Goal: Navigation & Orientation: Find specific page/section

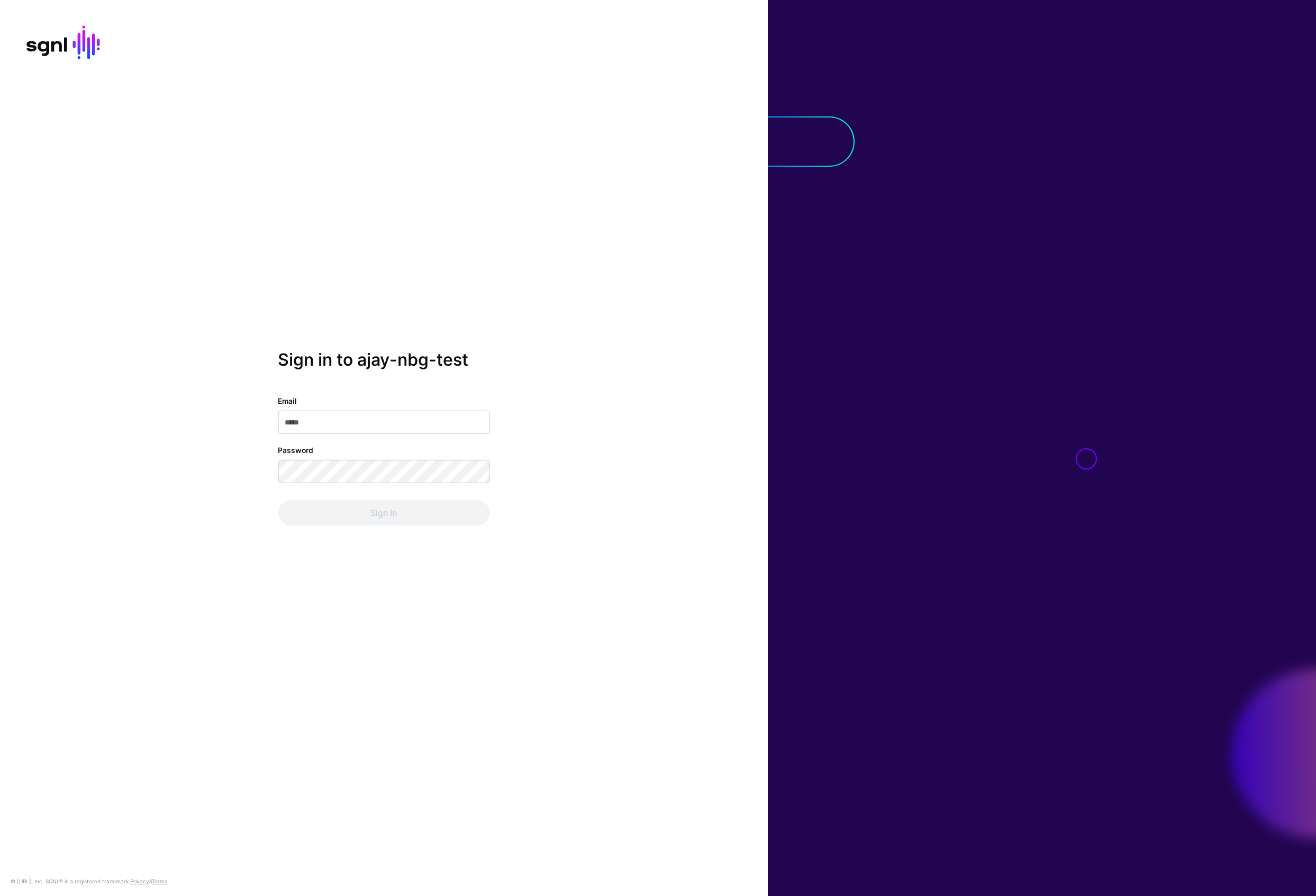
click at [427, 422] on input "Email" at bounding box center [383, 422] width 211 height 23
type input "**********"
click at [278, 500] on button "Sign In" at bounding box center [383, 512] width 211 height 25
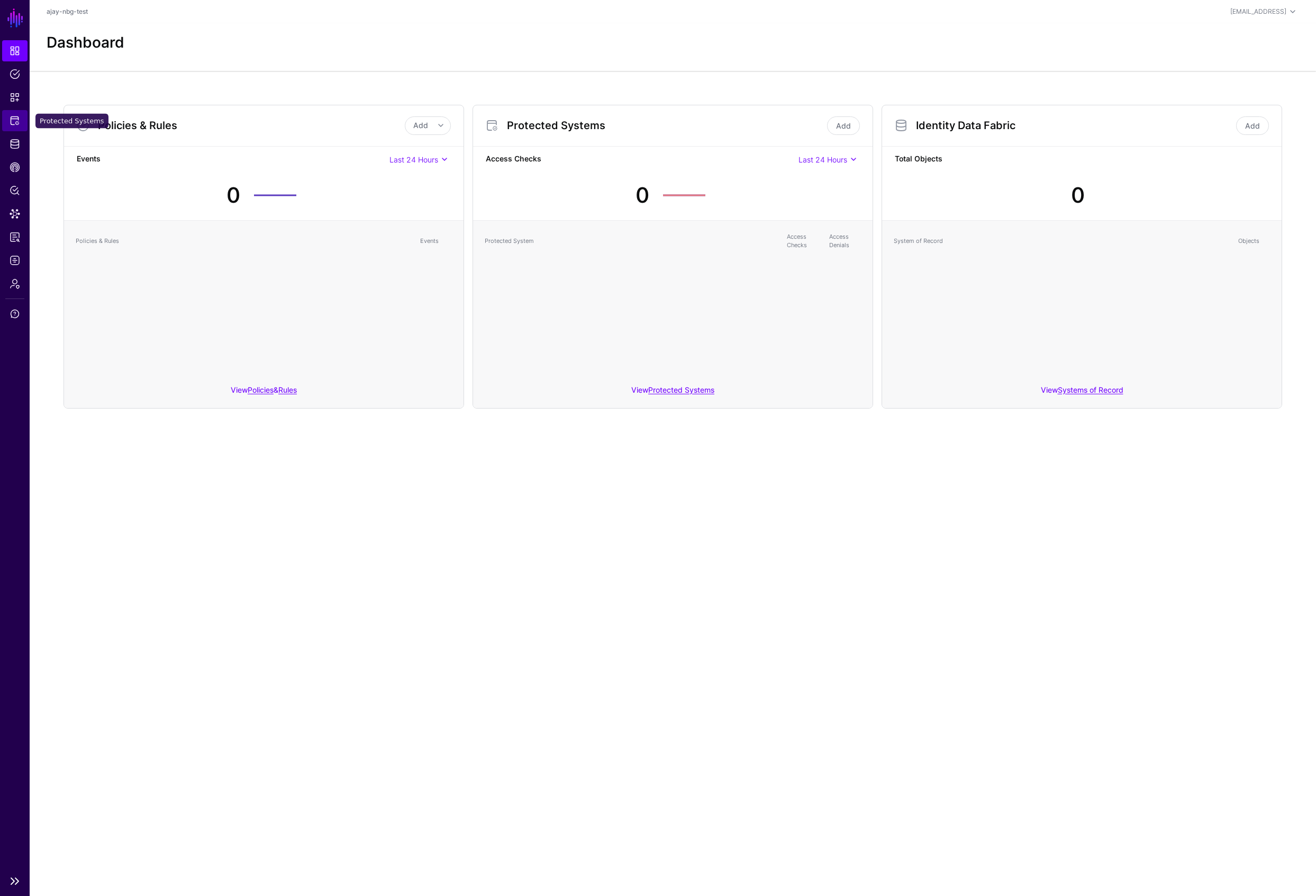
click at [15, 118] on span "Protected Systems" at bounding box center [14, 120] width 10 height 10
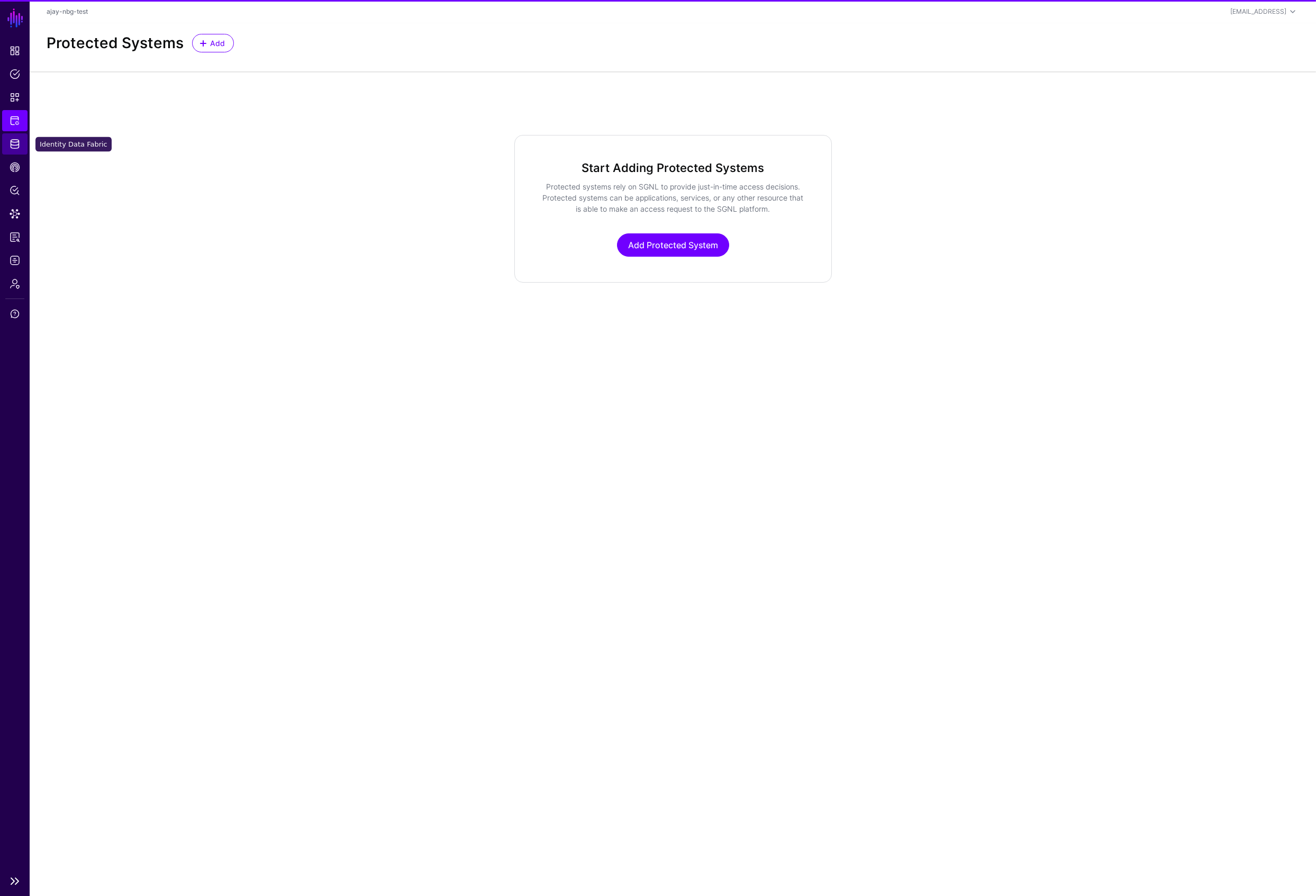
click at [14, 142] on span "Identity Data Fabric" at bounding box center [14, 144] width 10 height 10
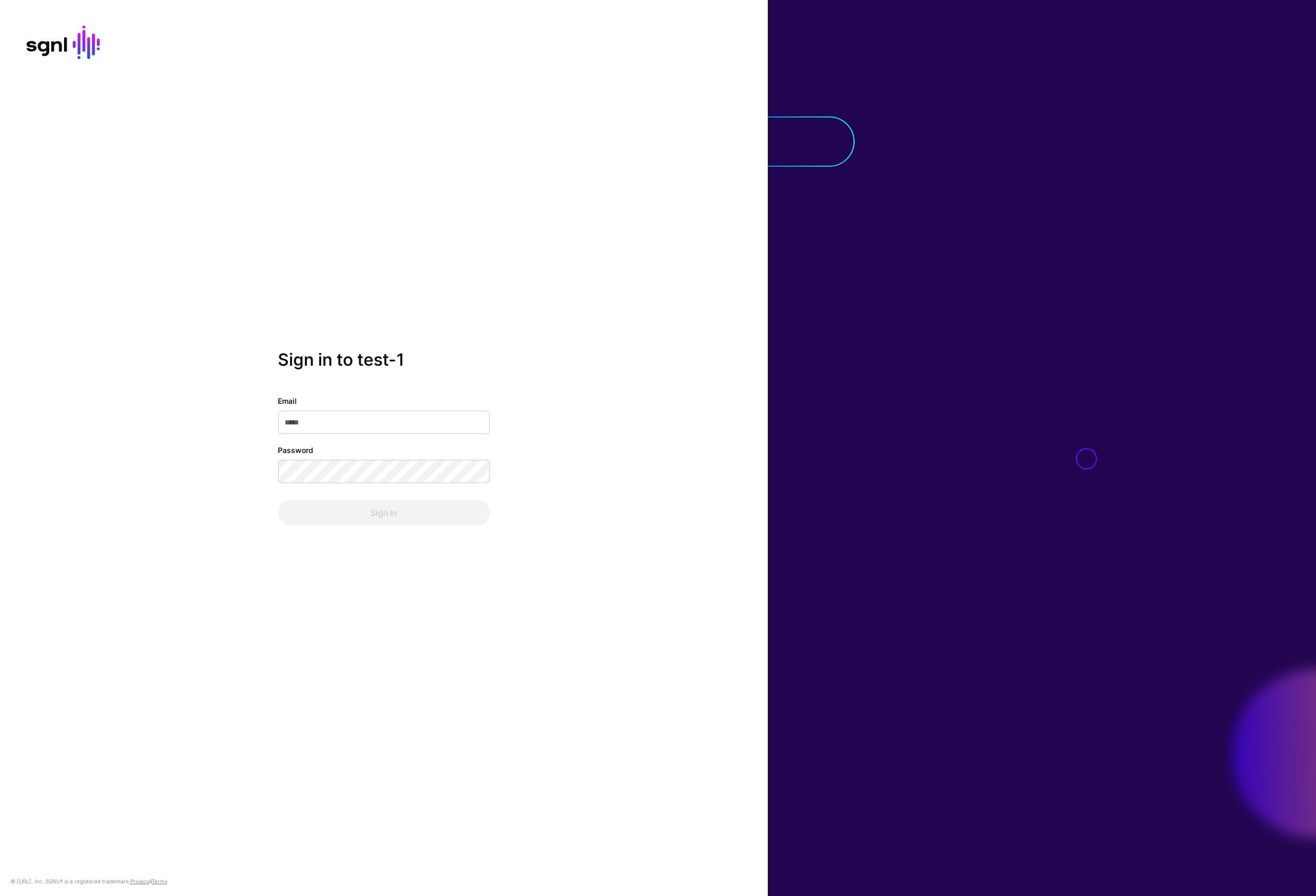
click at [412, 416] on input "Email" at bounding box center [383, 422] width 211 height 23
type input "**********"
click at [278, 500] on button "Sign In" at bounding box center [383, 512] width 211 height 25
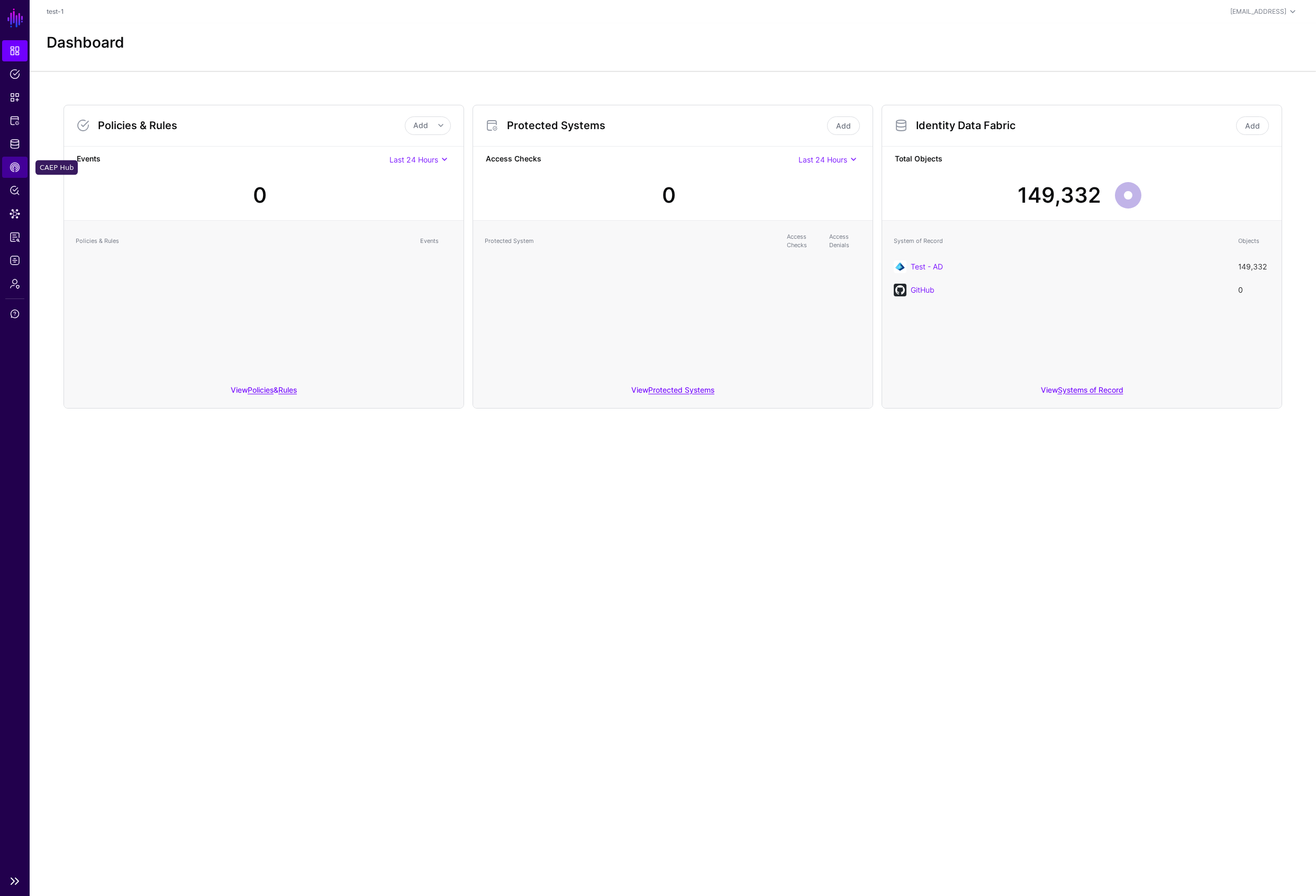
click at [15, 169] on span "CAEP Hub" at bounding box center [14, 167] width 10 height 10
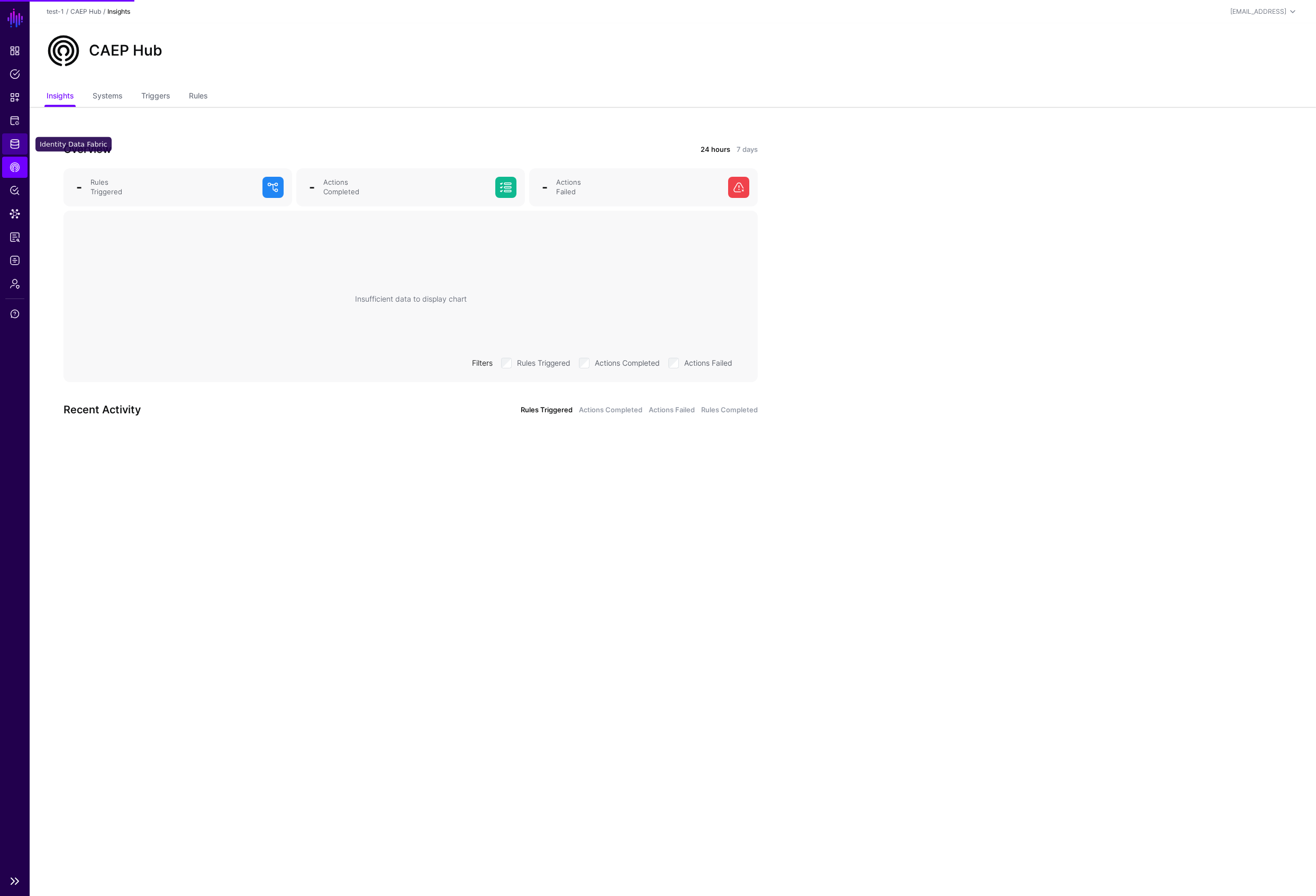
click at [14, 147] on span "Identity Data Fabric" at bounding box center [14, 144] width 10 height 10
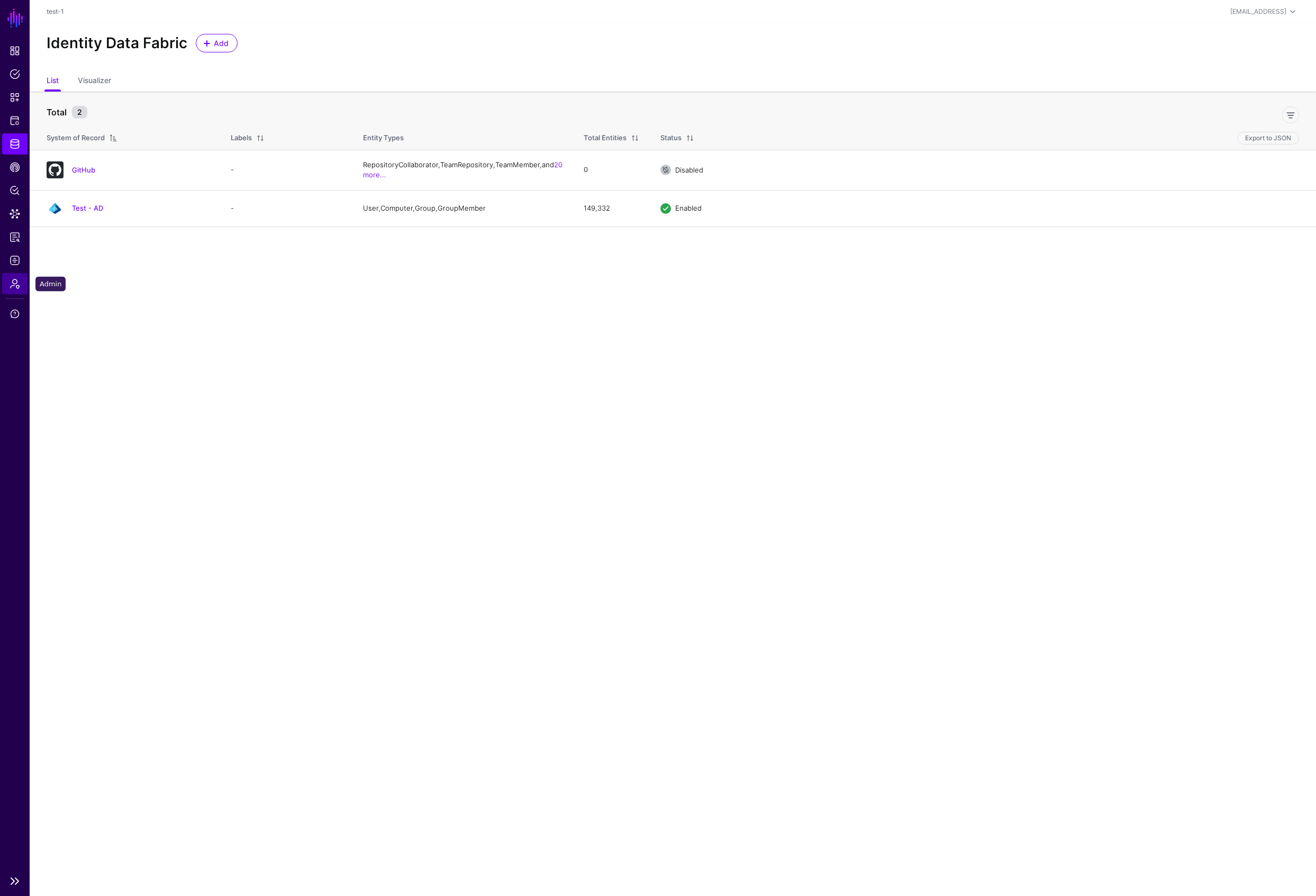
click at [21, 286] on link "Admin" at bounding box center [15, 284] width 25 height 21
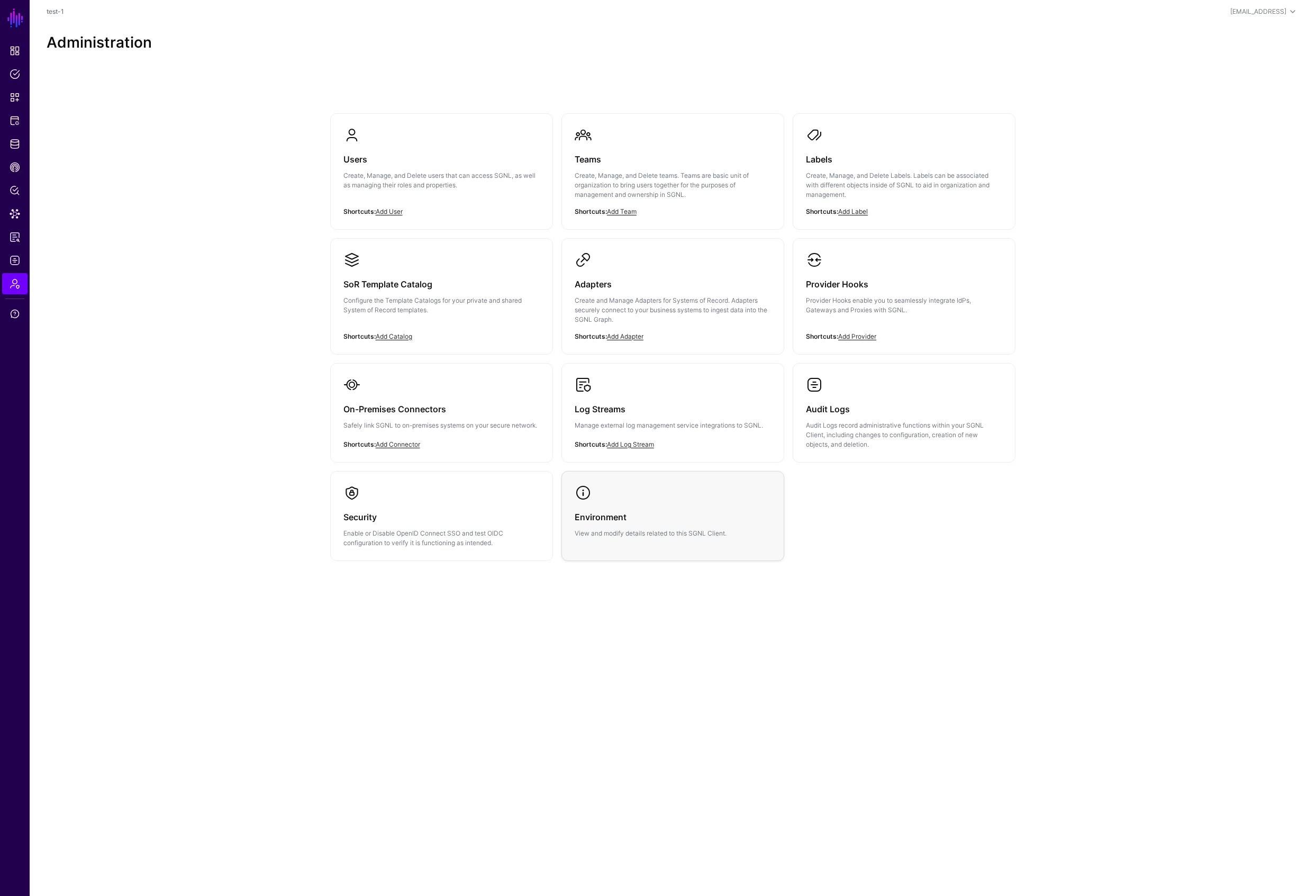
click at [597, 500] on link "Environment View and modify details related to this SGNL Client." at bounding box center [673, 511] width 222 height 79
